Goal: Transaction & Acquisition: Purchase product/service

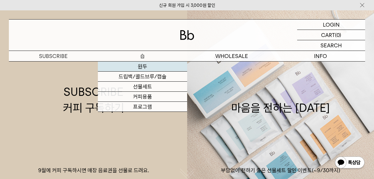
click at [153, 68] on link "원두" at bounding box center [142, 67] width 89 height 10
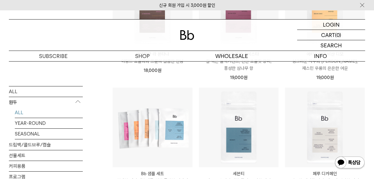
scroll to position [197, 0]
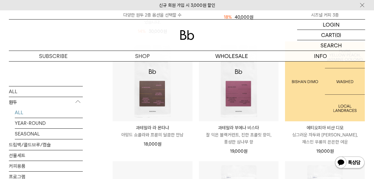
click at [330, 112] on img at bounding box center [325, 81] width 80 height 80
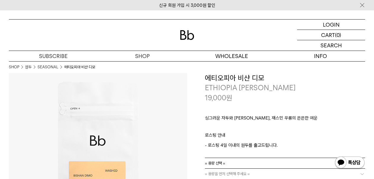
scroll to position [36, 0]
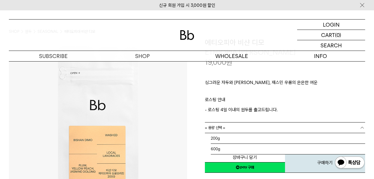
click at [339, 125] on link "= 용량 선택 =" at bounding box center [285, 128] width 161 height 10
click at [343, 139] on li "200g" at bounding box center [288, 138] width 155 height 11
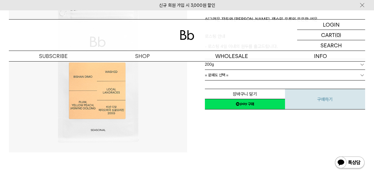
scroll to position [80, 0]
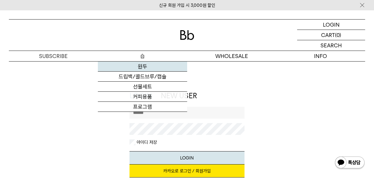
click at [144, 66] on link "원두" at bounding box center [142, 67] width 89 height 10
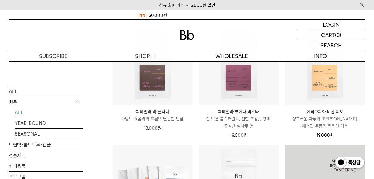
scroll to position [186, 0]
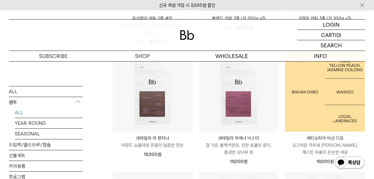
click at [337, 110] on img at bounding box center [325, 92] width 80 height 80
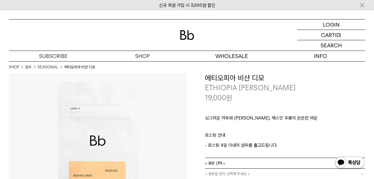
scroll to position [38, 0]
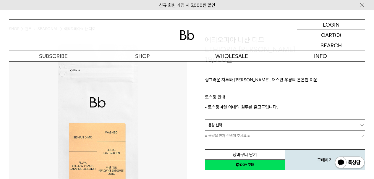
click at [226, 125] on link "= 용량 선택 =" at bounding box center [285, 125] width 161 height 10
click at [234, 137] on li "200g" at bounding box center [288, 136] width 155 height 11
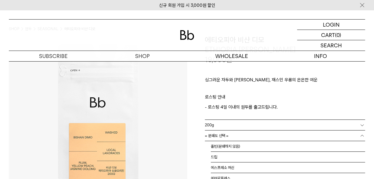
click at [238, 136] on link "= 분쇄도 선택 =" at bounding box center [285, 136] width 161 height 10
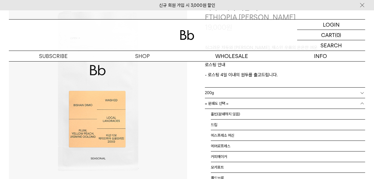
scroll to position [4, 0]
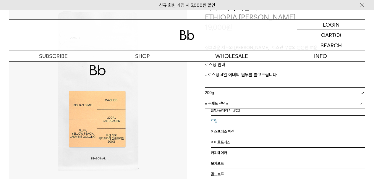
click at [326, 122] on li "드립" at bounding box center [288, 121] width 155 height 11
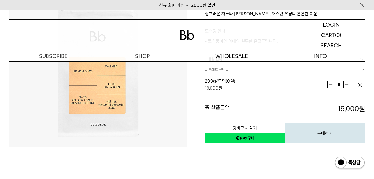
scroll to position [62, 0]
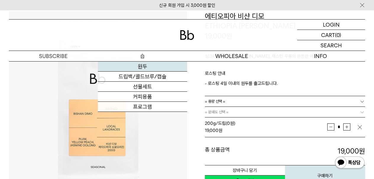
click at [147, 67] on link "원두" at bounding box center [142, 67] width 89 height 10
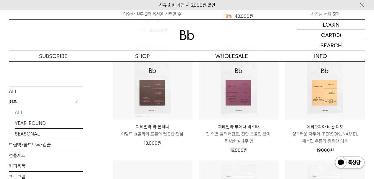
scroll to position [320, 0]
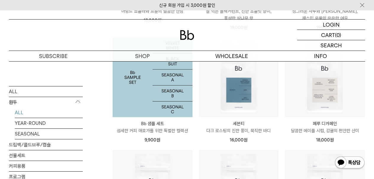
click at [174, 96] on img at bounding box center [153, 78] width 80 height 80
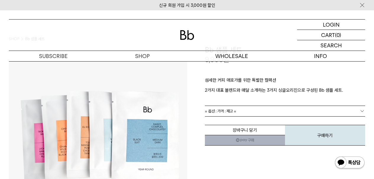
click at [257, 111] on link "= 옵션 : 가격 : 재고 =" at bounding box center [285, 111] width 161 height 10
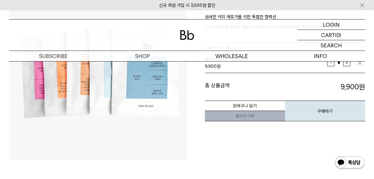
scroll to position [181, 0]
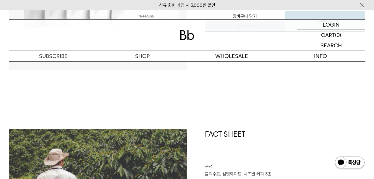
click at [180, 7] on link "신규 회원 가입 시 3,000원 할인" at bounding box center [187, 5] width 56 height 5
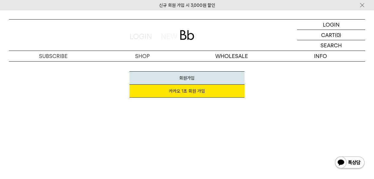
scroll to position [40, 0]
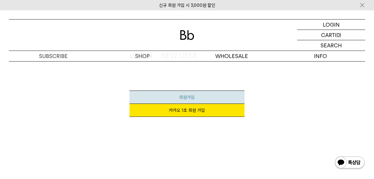
click at [207, 99] on link "회원가입" at bounding box center [187, 97] width 115 height 13
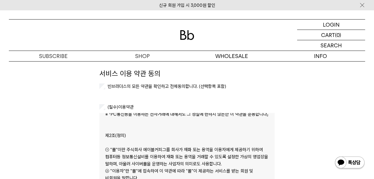
scroll to position [90, 0]
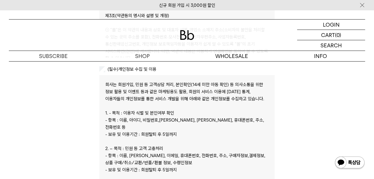
scroll to position [168, 0]
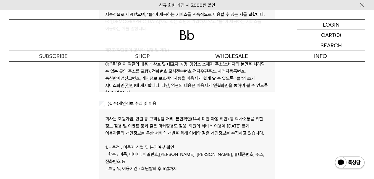
click at [147, 103] on label "(필수) 개인정보 수집 및 이용" at bounding box center [132, 103] width 50 height 5
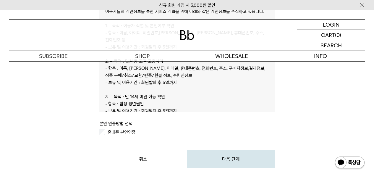
scroll to position [280, 0]
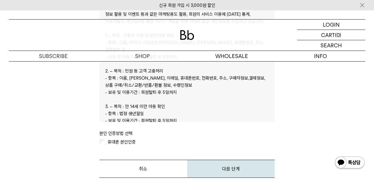
click at [119, 141] on label "휴대폰 본인인증" at bounding box center [121, 141] width 29 height 5
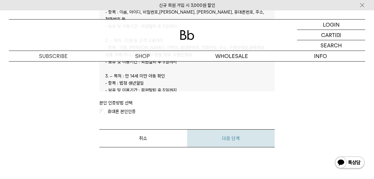
click at [225, 145] on button "다음 단계" at bounding box center [231, 138] width 88 height 18
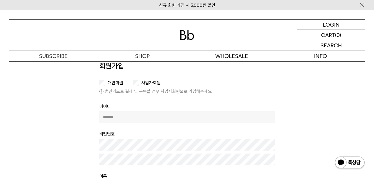
scroll to position [30, 0]
click at [146, 81] on label "사업자회원" at bounding box center [150, 82] width 20 height 5
click at [116, 80] on li "개인회원" at bounding box center [113, 83] width 28 height 6
click at [117, 81] on label "개인회원" at bounding box center [115, 82] width 17 height 5
click at [187, 122] on input "text" at bounding box center [186, 117] width 175 height 12
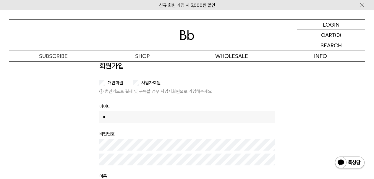
type input "**"
type input "*"
type input "*******"
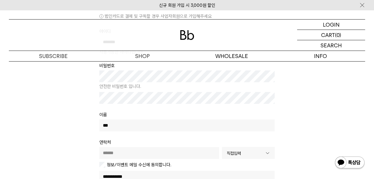
scroll to position [159, 0]
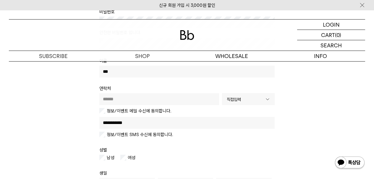
click at [196, 99] on input "text" at bounding box center [159, 99] width 120 height 12
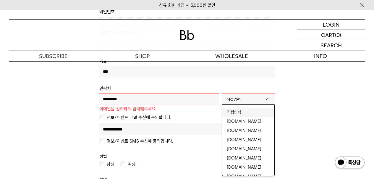
click at [263, 99] on b at bounding box center [268, 99] width 13 height 11
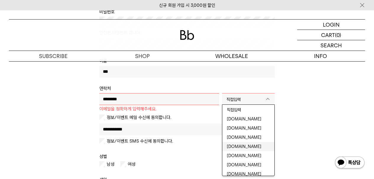
scroll to position [4, 0]
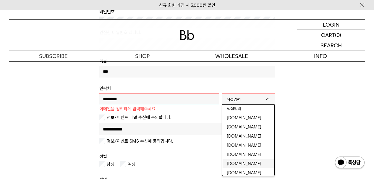
click at [252, 161] on li "gmail.com" at bounding box center [249, 163] width 52 height 9
type input "**********"
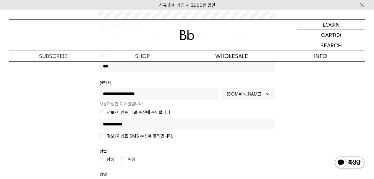
scroll to position [165, 0]
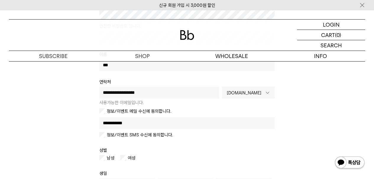
click at [169, 135] on label "정보/이벤트 SMS 수신에 동의합니다." at bounding box center [139, 135] width 68 height 6
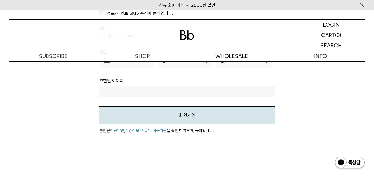
scroll to position [327, 0]
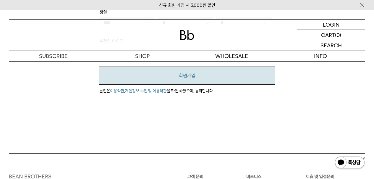
click at [234, 73] on button "회원가입" at bounding box center [186, 76] width 175 height 18
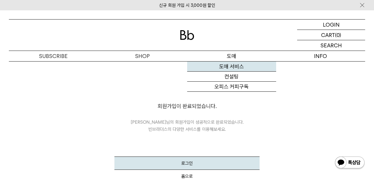
click at [249, 65] on link "도매 서비스" at bounding box center [231, 67] width 89 height 10
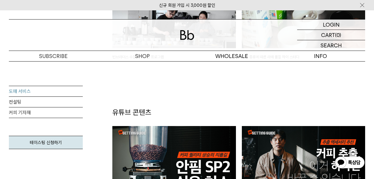
scroll to position [1131, 0]
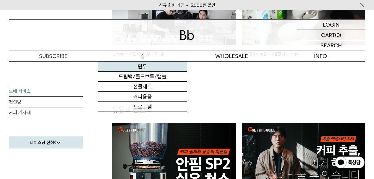
click at [153, 66] on link "원두" at bounding box center [142, 67] width 89 height 10
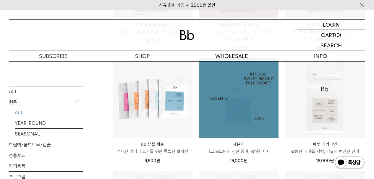
scroll to position [308, 0]
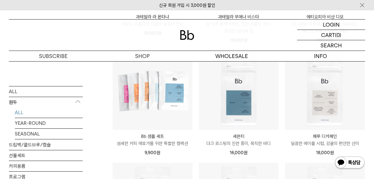
click at [202, 4] on link "신규 회원 가입 시 3,000원 할인" at bounding box center [187, 5] width 56 height 5
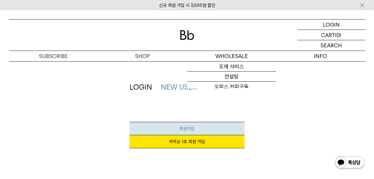
scroll to position [9, 0]
click at [202, 126] on link "회원가입" at bounding box center [187, 128] width 115 height 13
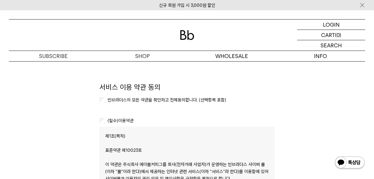
click at [122, 122] on label "(필수) 이용약관" at bounding box center [120, 120] width 27 height 5
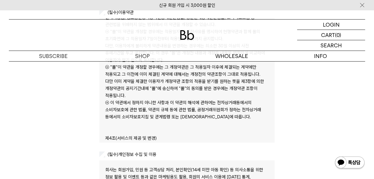
scroll to position [167, 0]
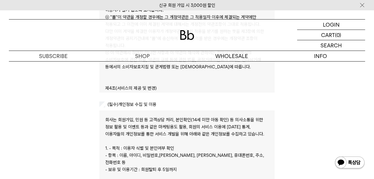
click at [142, 102] on div "(필수) 개인정보 수집 및 이용 전체보기" at bounding box center [186, 105] width 175 height 6
click at [143, 103] on label "(필수) 개인정보 수집 및 이용" at bounding box center [132, 104] width 50 height 5
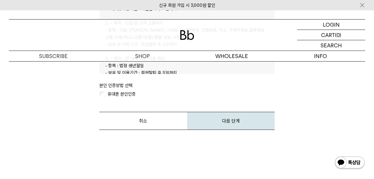
scroll to position [0, 0]
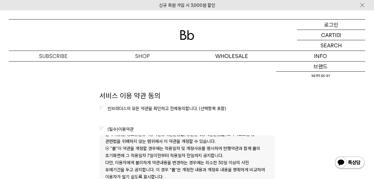
click at [336, 24] on p "로그인" at bounding box center [331, 25] width 14 height 10
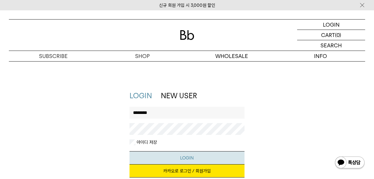
click at [216, 158] on button "LOGIN" at bounding box center [187, 157] width 115 height 13
click at [215, 113] on input "********" at bounding box center [187, 113] width 115 height 12
type input "*"
type input "*******"
click at [187, 157] on button "LOGIN" at bounding box center [187, 157] width 115 height 13
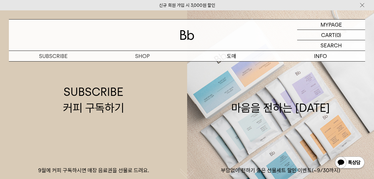
click at [0, 0] on p "숍" at bounding box center [0, 0] width 0 height 0
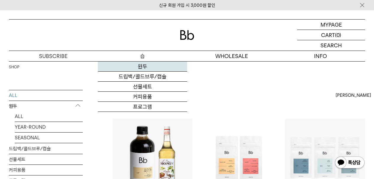
click at [145, 65] on link "원두" at bounding box center [142, 67] width 89 height 10
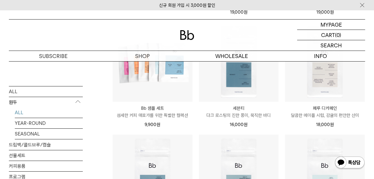
scroll to position [329, 0]
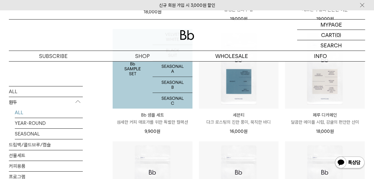
click at [140, 86] on img at bounding box center [153, 69] width 80 height 80
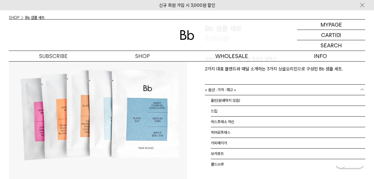
click at [272, 89] on link "= 옵션 : 가격 : 재고 =" at bounding box center [285, 90] width 161 height 10
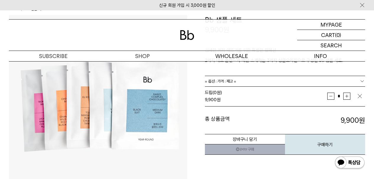
scroll to position [92, 0]
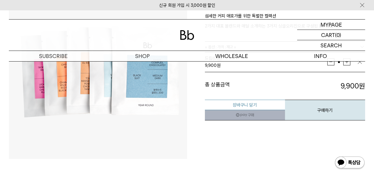
click at [259, 102] on button "장바구니 담기" at bounding box center [245, 105] width 80 height 10
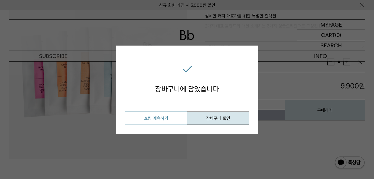
click at [167, 120] on button "쇼핑 계속하기" at bounding box center [156, 118] width 62 height 13
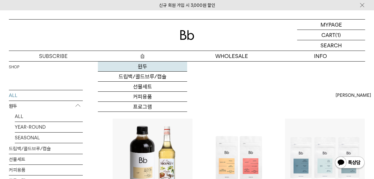
click at [143, 66] on link "원두" at bounding box center [142, 67] width 89 height 10
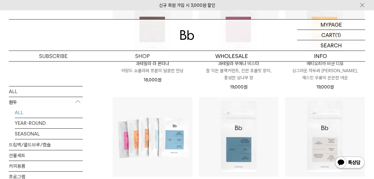
scroll to position [326, 0]
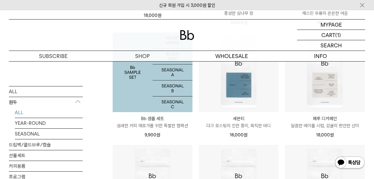
click at [175, 89] on img at bounding box center [153, 73] width 80 height 80
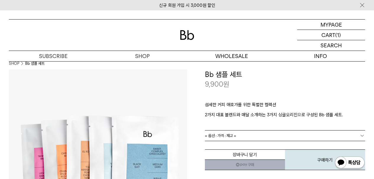
scroll to position [15, 0]
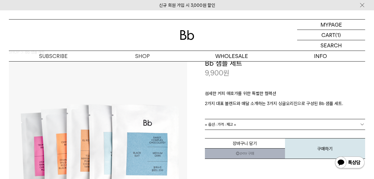
click at [281, 123] on link "= 옵션 : 가격 : 재고 =" at bounding box center [285, 124] width 161 height 10
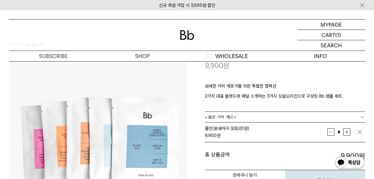
scroll to position [58, 0]
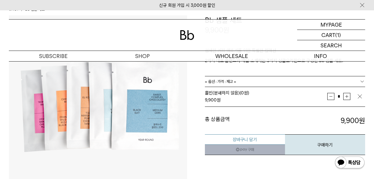
click at [251, 137] on button "장바구니 담기" at bounding box center [245, 139] width 80 height 10
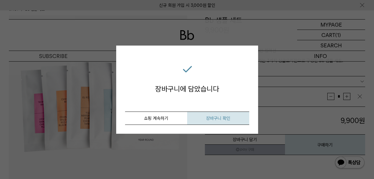
click at [210, 117] on span "장바구니 확인" at bounding box center [218, 118] width 24 height 5
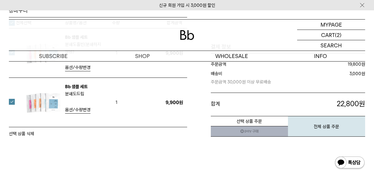
scroll to position [88, 0]
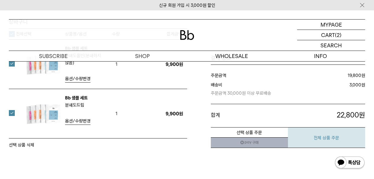
click at [329, 142] on button "전체 상품 주문" at bounding box center [326, 137] width 77 height 21
click at [259, 143] on link "네이버페이 구매하기" at bounding box center [249, 142] width 77 height 11
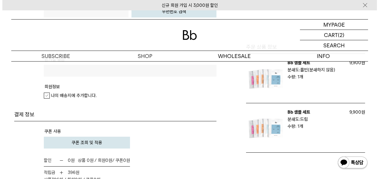
scroll to position [333, 0]
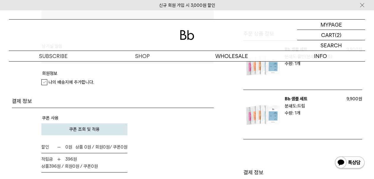
click at [110, 131] on button "쿠폰 조회 및 적용" at bounding box center [84, 129] width 86 height 12
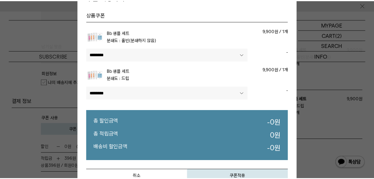
scroll to position [12, 0]
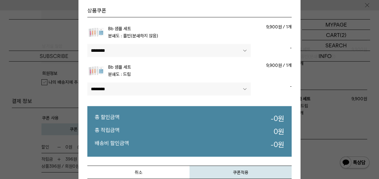
select select"] "******"
click at [194, 53] on select"] "******** ****" at bounding box center [168, 50] width 163 height 13
select select"] "******"
select select"]
click at [255, 171] on button "쿠폰적용" at bounding box center [240, 172] width 102 height 13
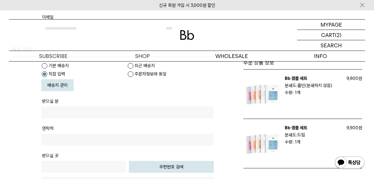
scroll to position [163, 0]
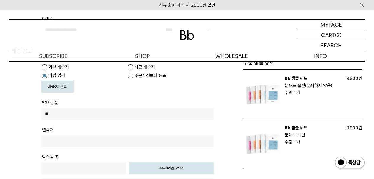
type input "*"
type input "***"
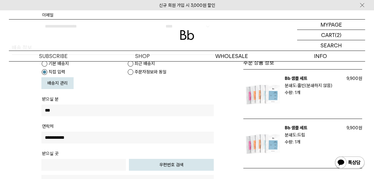
scroll to position [180, 0]
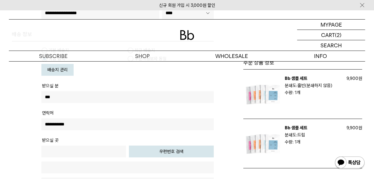
type input "**********"
click at [160, 151] on button "우편번호 검색" at bounding box center [171, 152] width 85 height 12
type input "*****"
type input "**********"
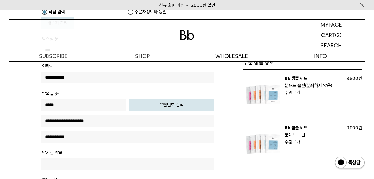
scroll to position [244, 0]
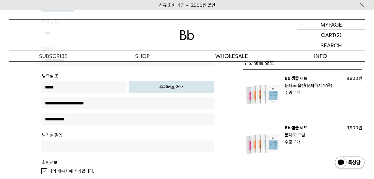
type input "**********"
click at [172, 143] on input "text" at bounding box center [127, 147] width 173 height 12
type input "*"
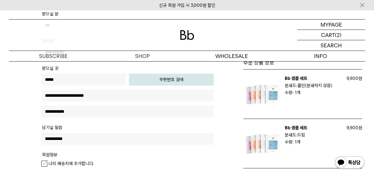
scroll to position [262, 0]
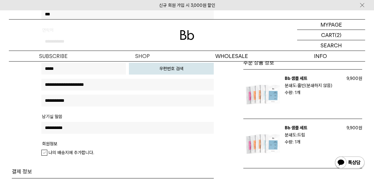
type input "**********"
click at [88, 155] on div "나의 배송지에 추가합니다." at bounding box center [127, 152] width 173 height 7
click at [88, 154] on em "나의 배송지에 추가합니다." at bounding box center [72, 152] width 46 height 5
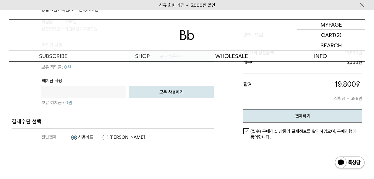
scroll to position [531, 0]
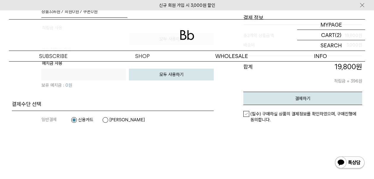
click at [249, 114] on label "(필수) 구매하실 상품의 결제정보를 확인하였으며, 구매진행에 동의합니다." at bounding box center [303, 117] width 119 height 12
click at [283, 97] on button "결제하기" at bounding box center [303, 98] width 119 height 13
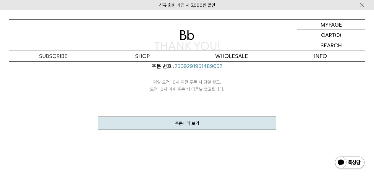
scroll to position [169, 0]
